Goal: Use online tool/utility

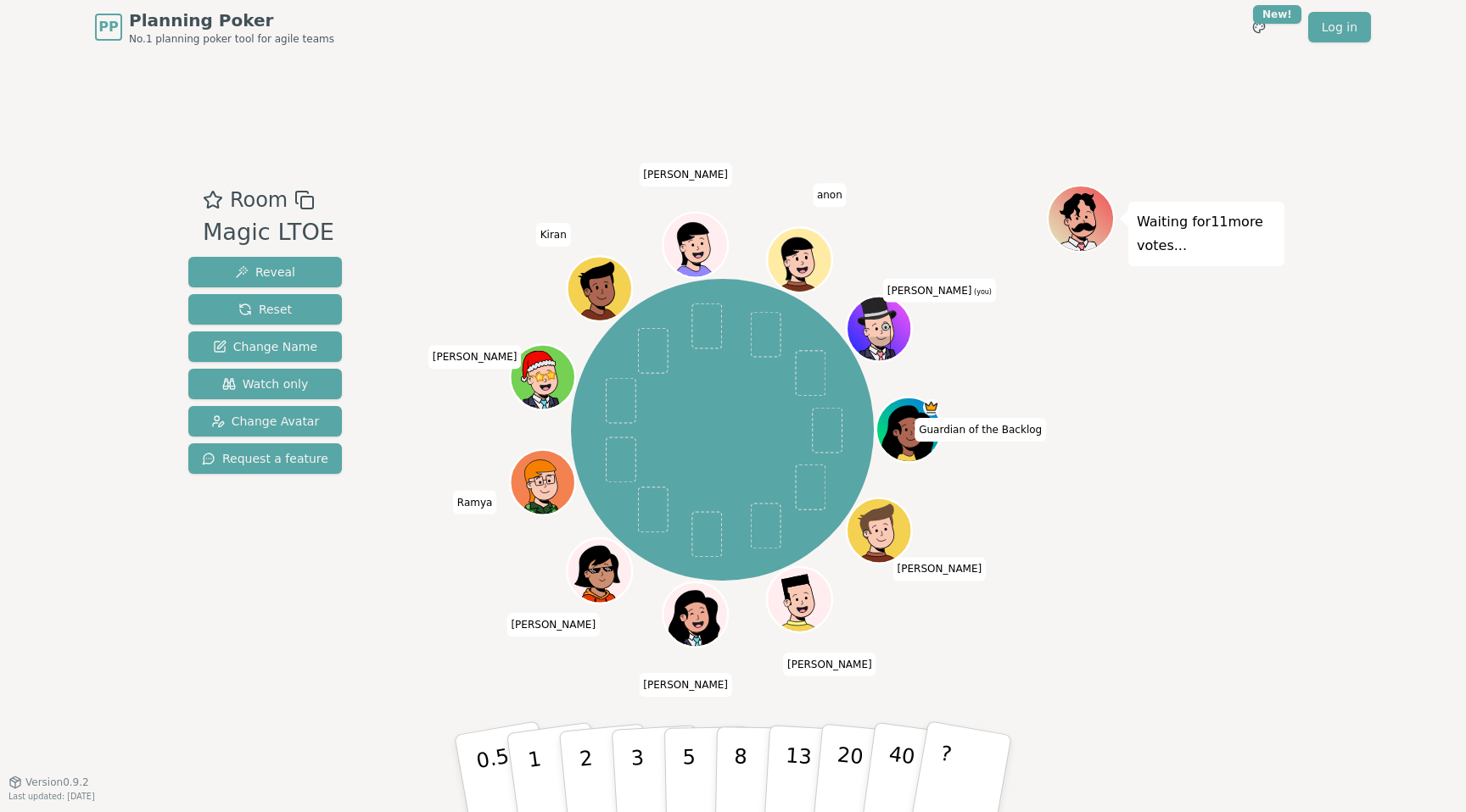
click at [1308, 704] on div "PP Planning Poker No.1 planning poker tool for agile teams Toggle theme New! Lo…" at bounding box center [733, 406] width 1466 height 812
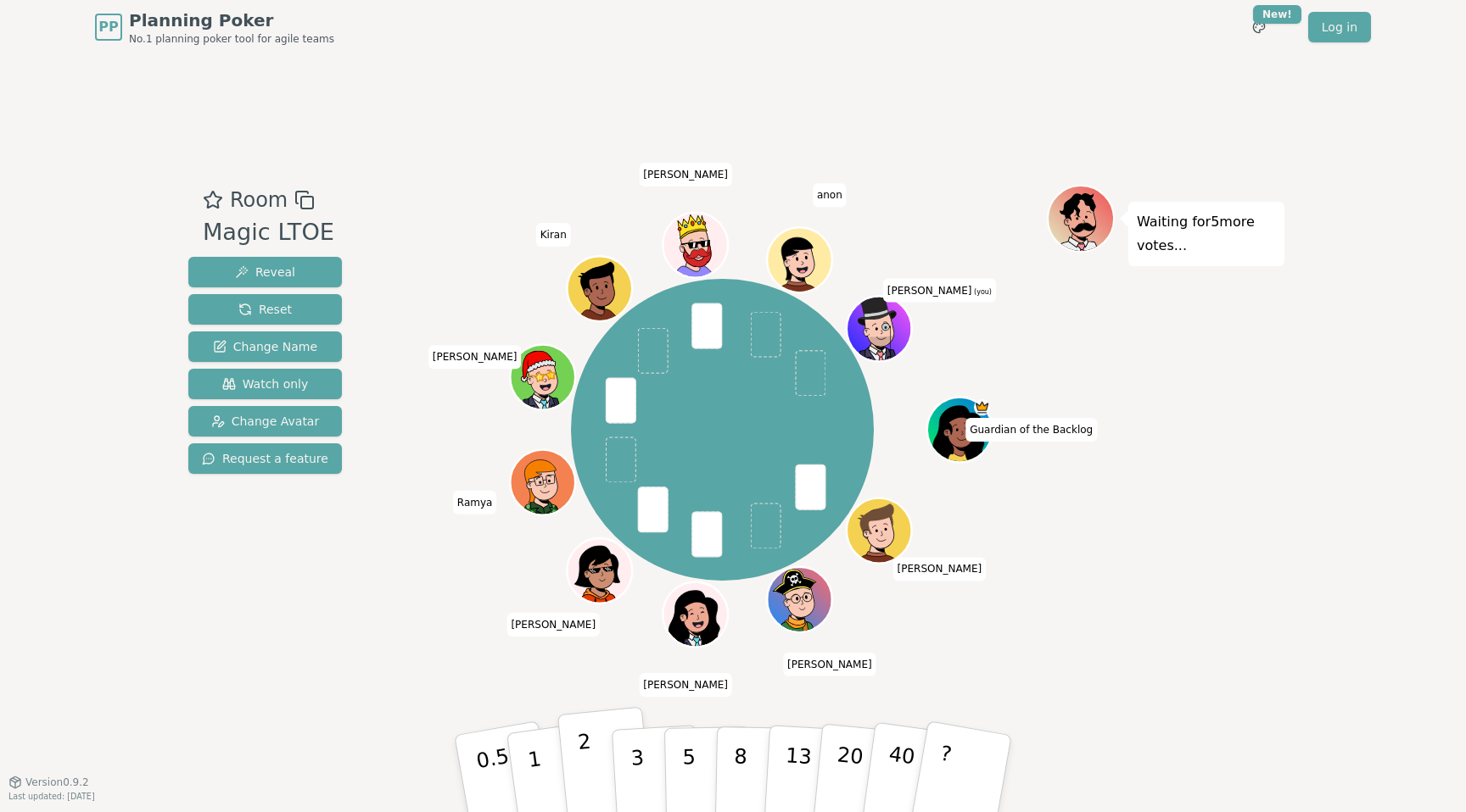
click at [594, 761] on button "2" at bounding box center [606, 774] width 97 height 135
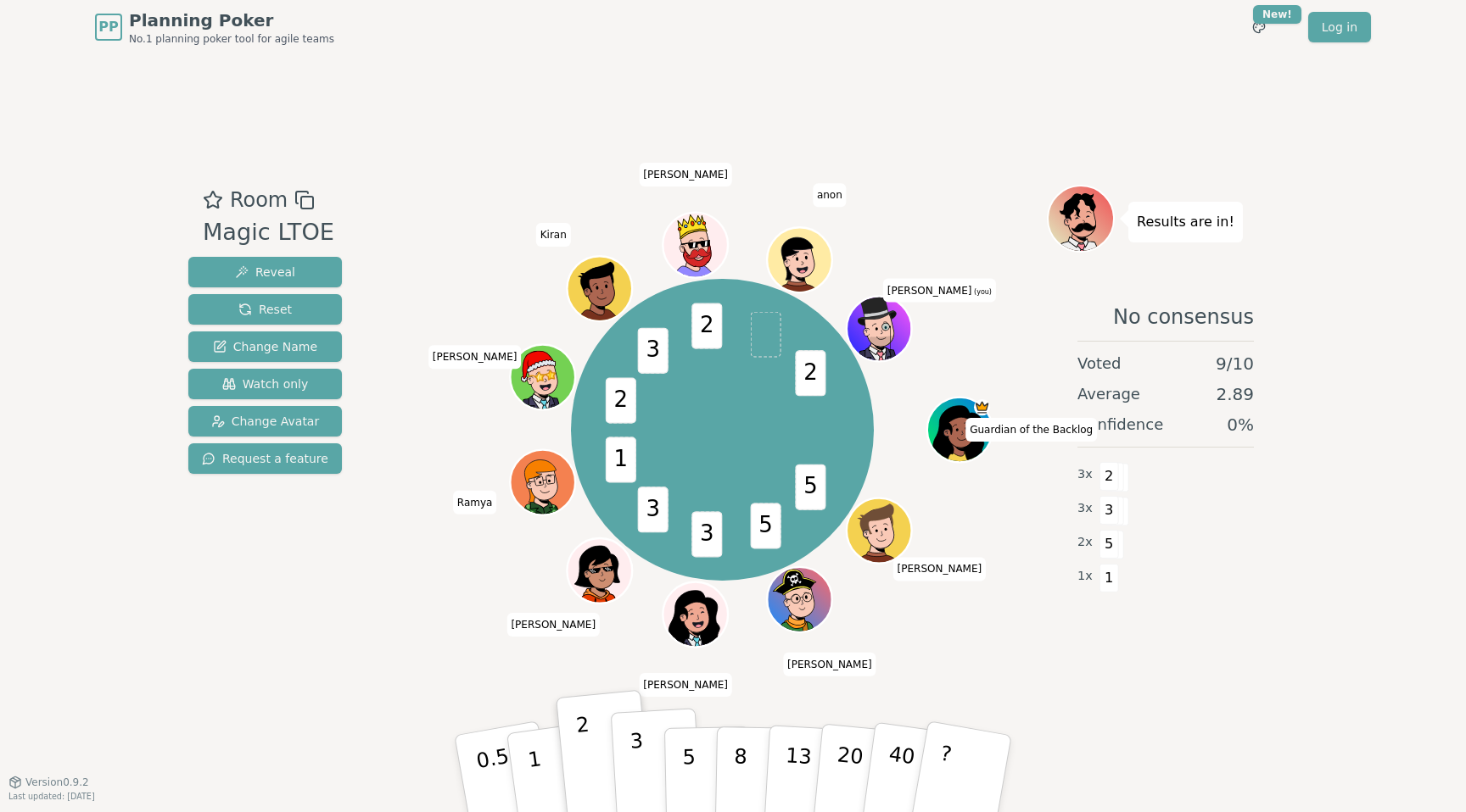
click at [641, 763] on p "3" at bounding box center [639, 775] width 19 height 92
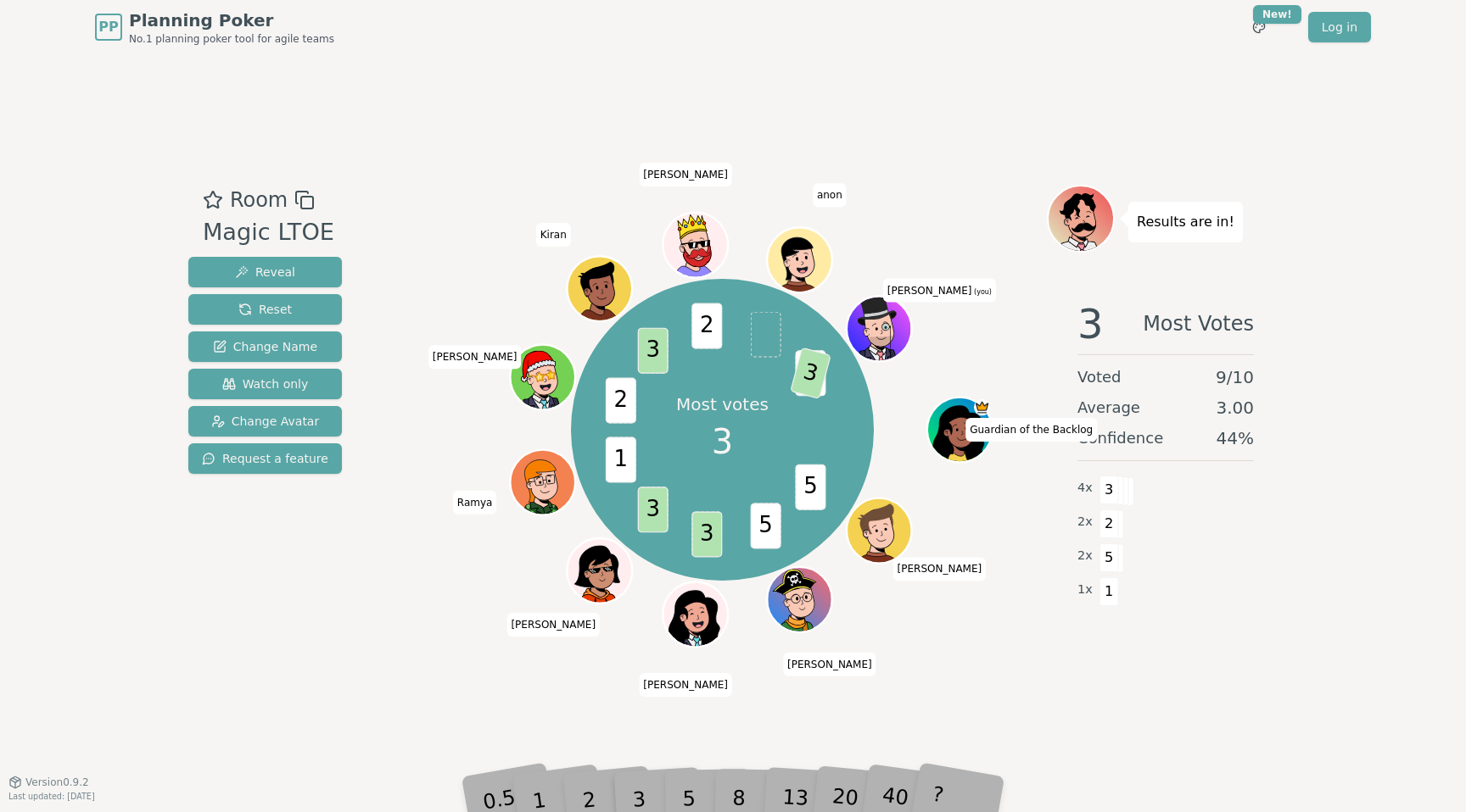
click at [1219, 540] on div "2 x 5" at bounding box center [1165, 556] width 176 height 34
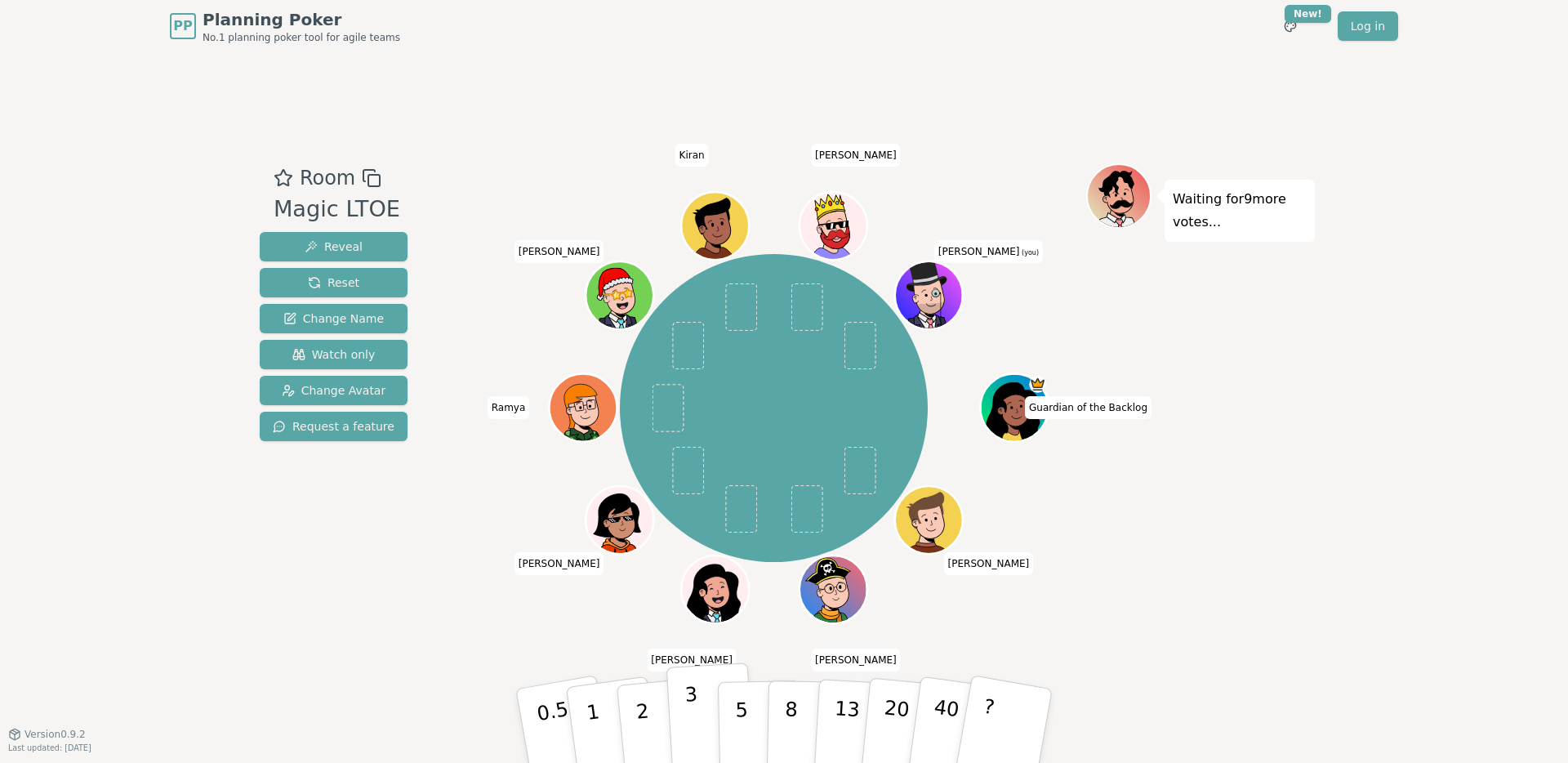
click at [697, 713] on p "3" at bounding box center [693, 728] width 18 height 89
click at [646, 723] on p "2" at bounding box center [644, 728] width 21 height 89
